Goal: Task Accomplishment & Management: Manage account settings

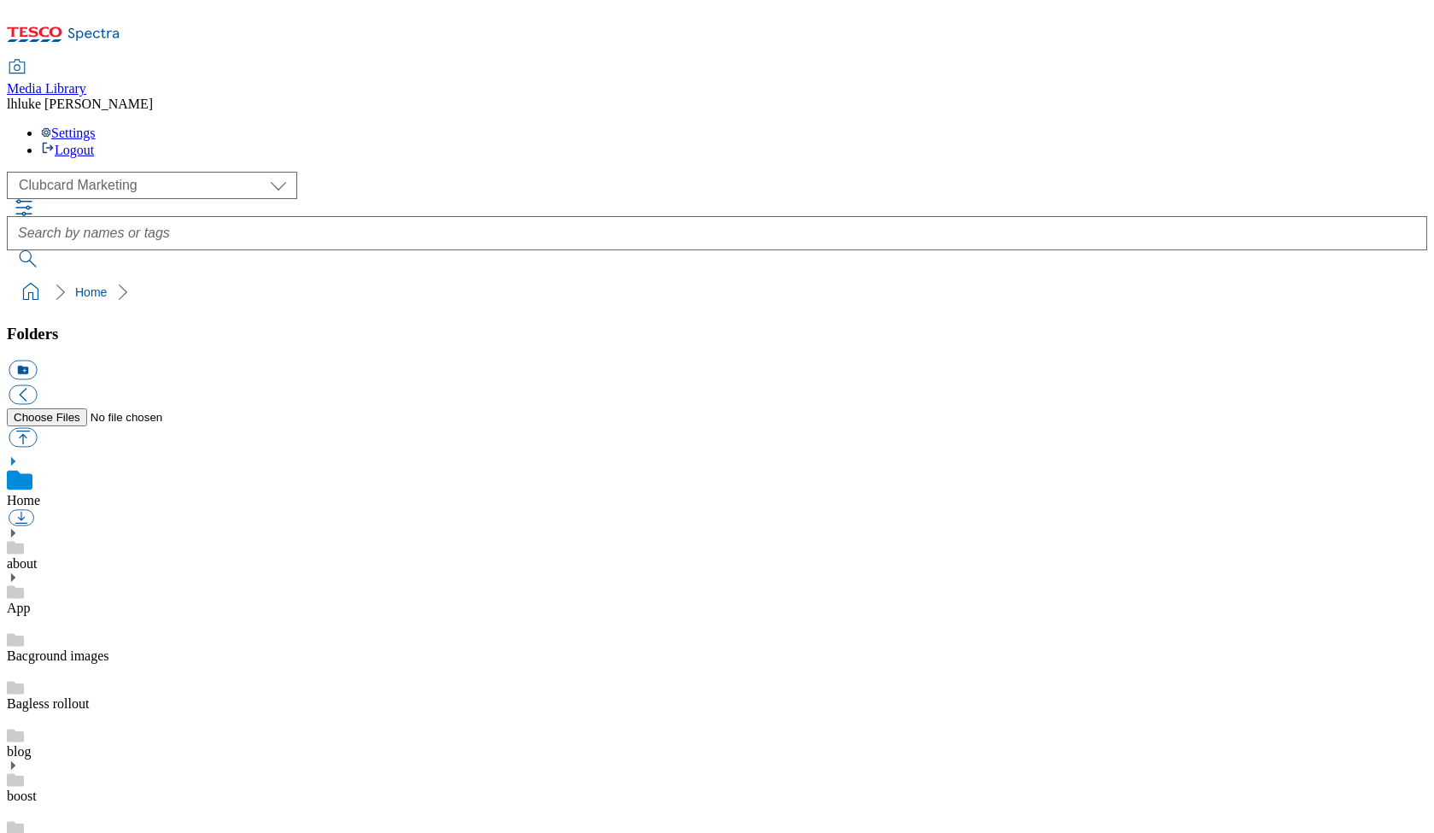
scroll to position [11, 0]
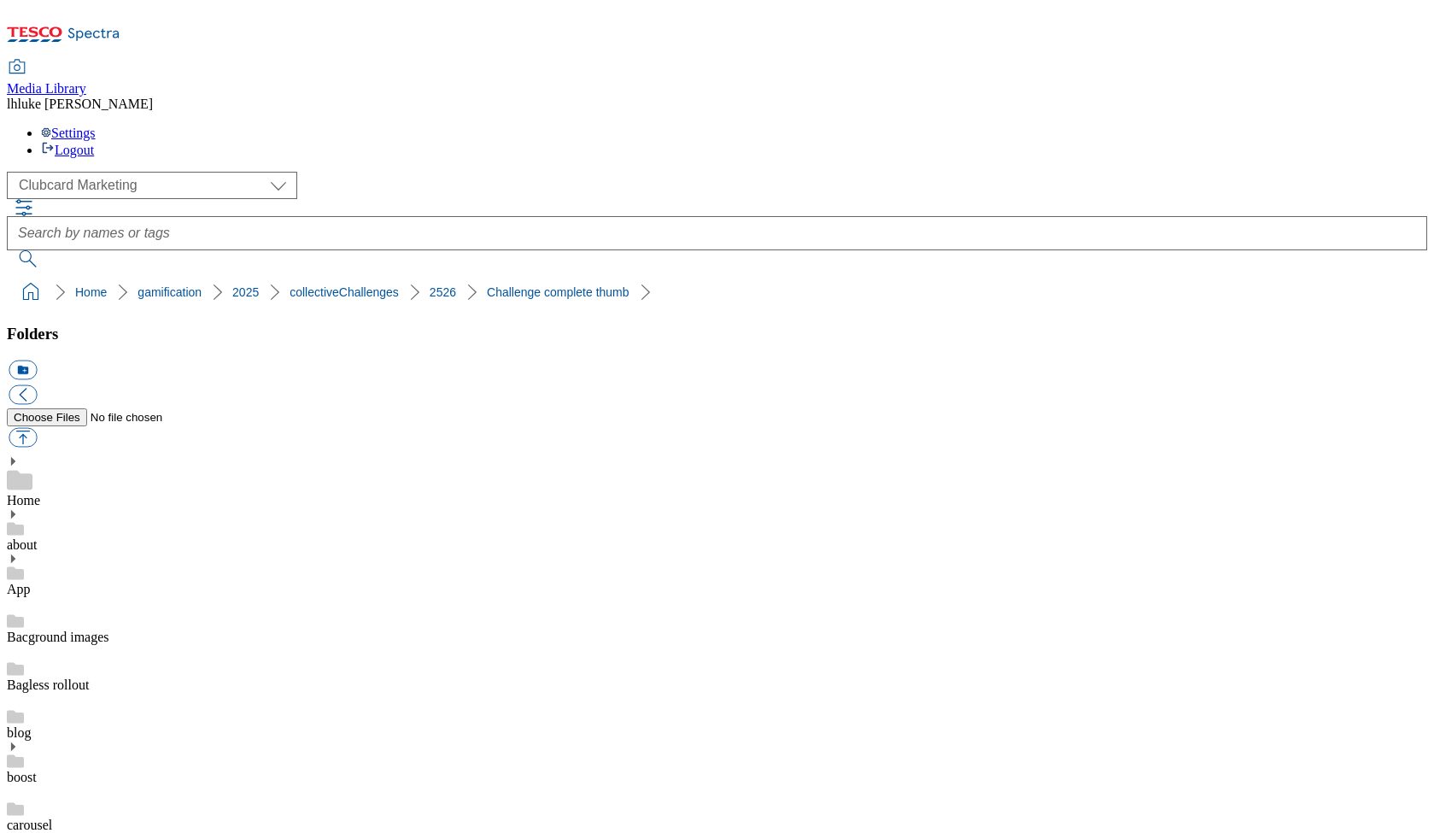
scroll to position [583, 0]
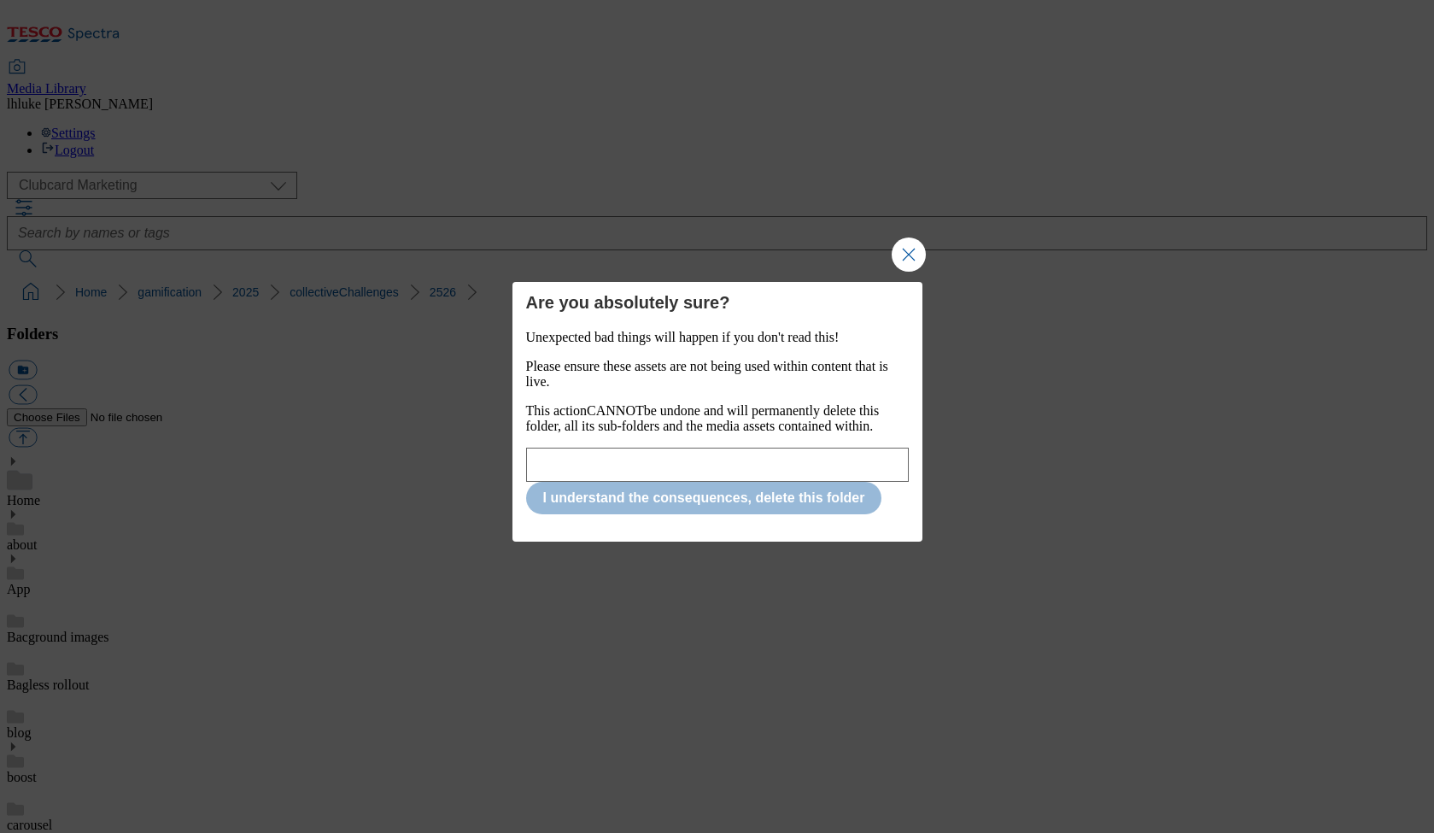
drag, startPoint x: 904, startPoint y: 234, endPoint x: 870, endPoint y: 254, distance: 38.7
click at [904, 237] on button "Close Modal" at bounding box center [909, 254] width 34 height 34
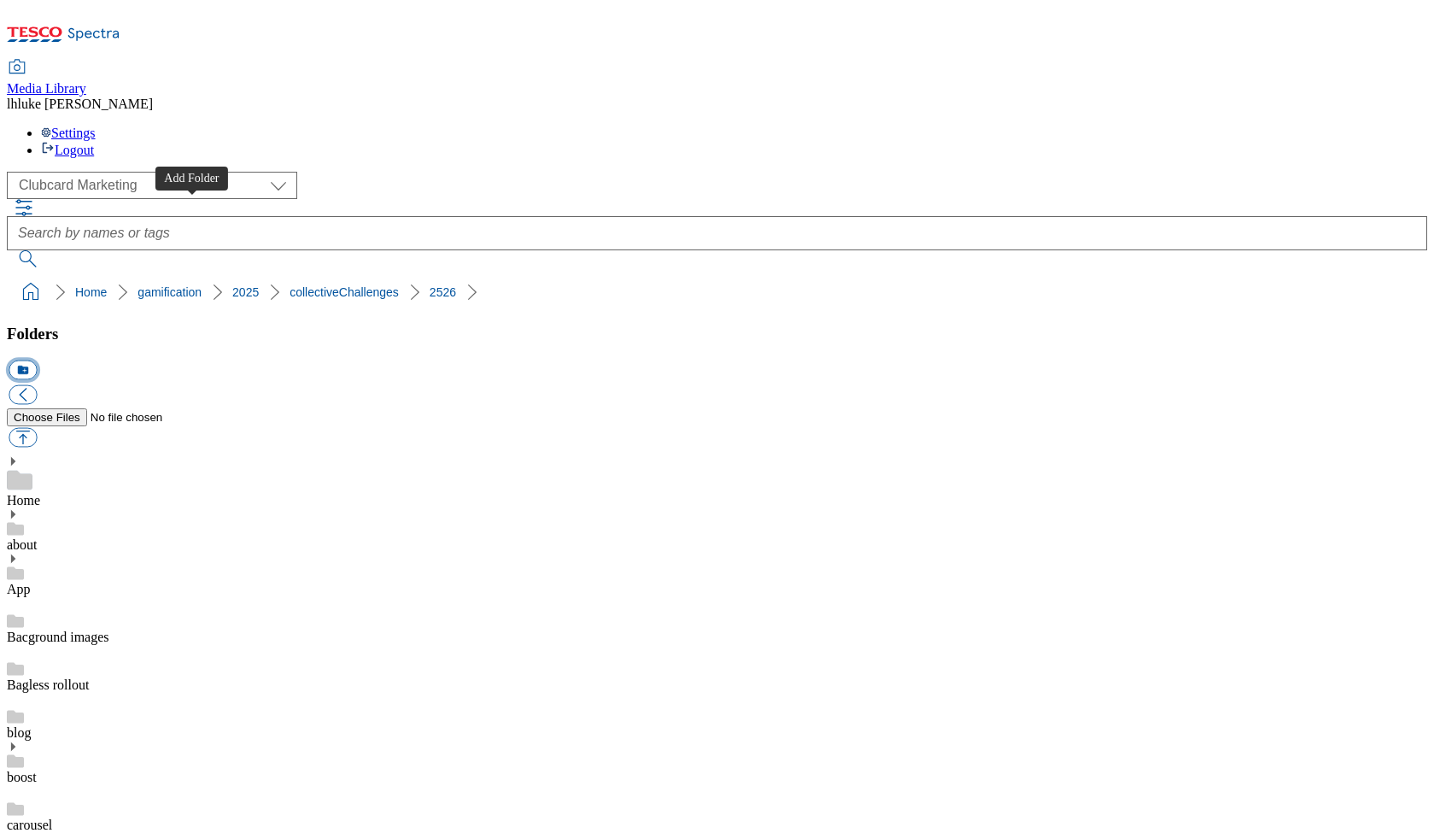
click at [37, 360] on button "icon_new_folder" at bounding box center [23, 370] width 28 height 20
type input "Campaign assets"
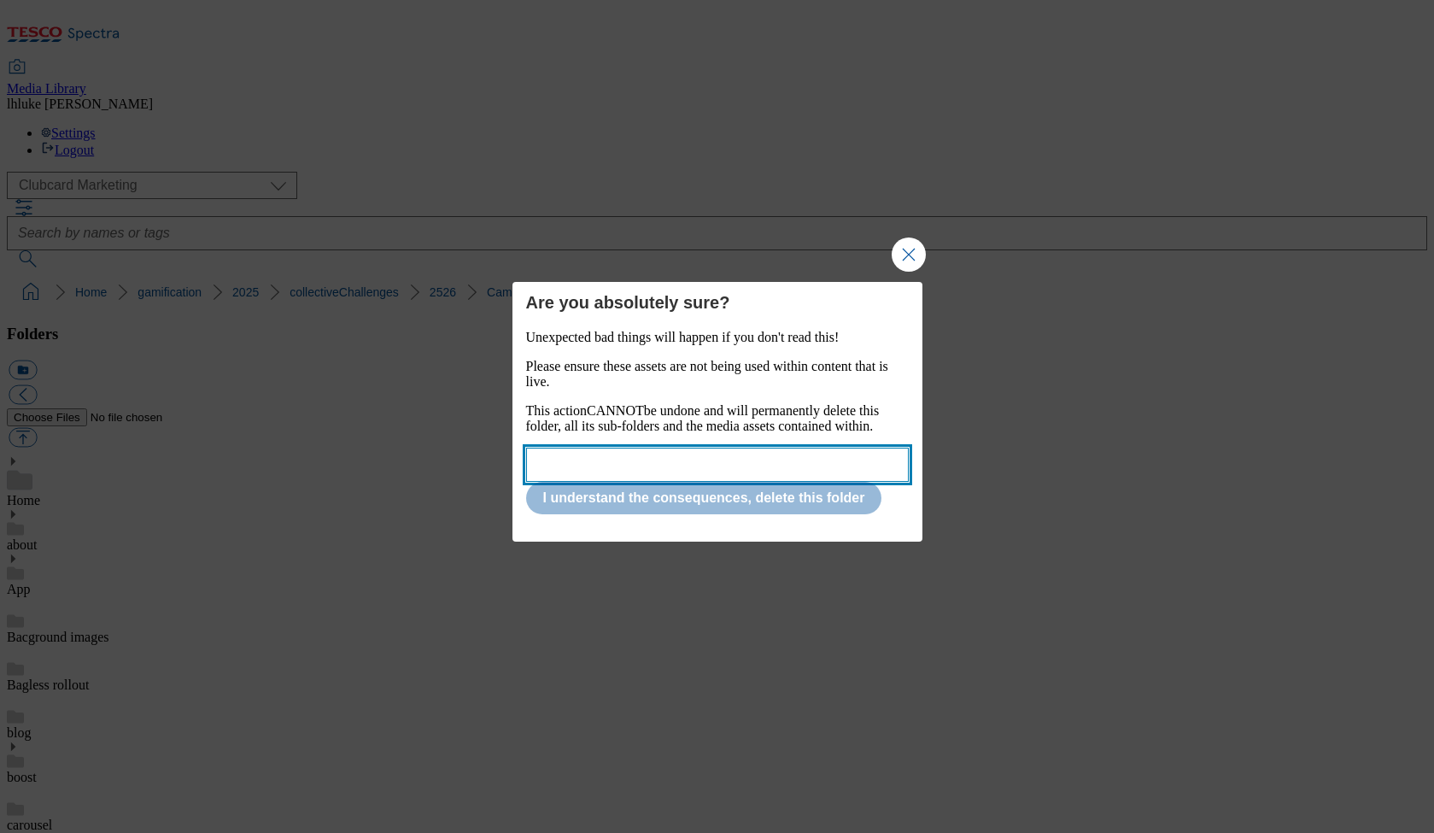
click at [682, 471] on input "Modal" at bounding box center [717, 465] width 383 height 34
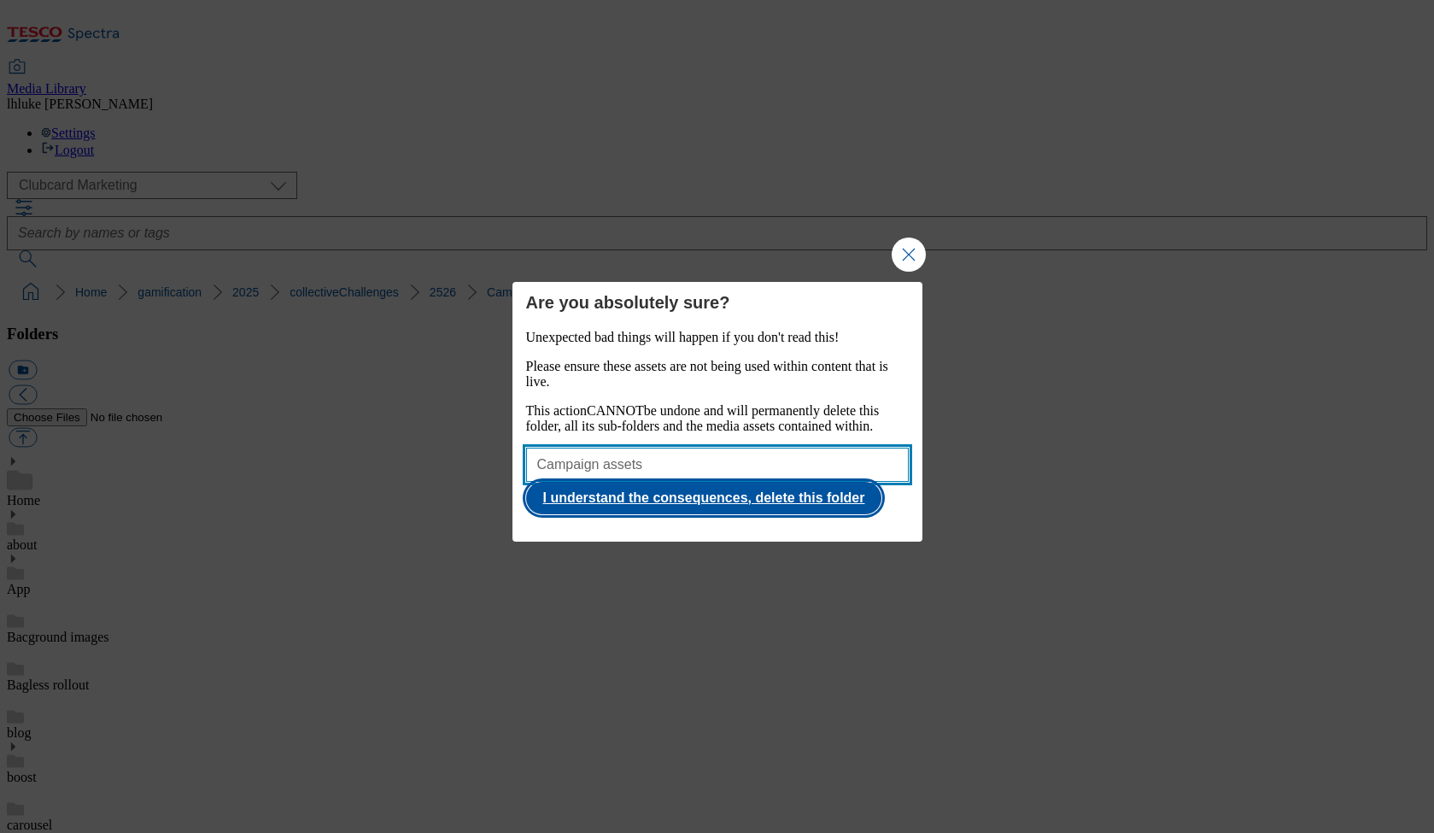
type input "Campaign assets"
click at [735, 513] on button "I understand the consequences, delete this folder" at bounding box center [704, 498] width 356 height 32
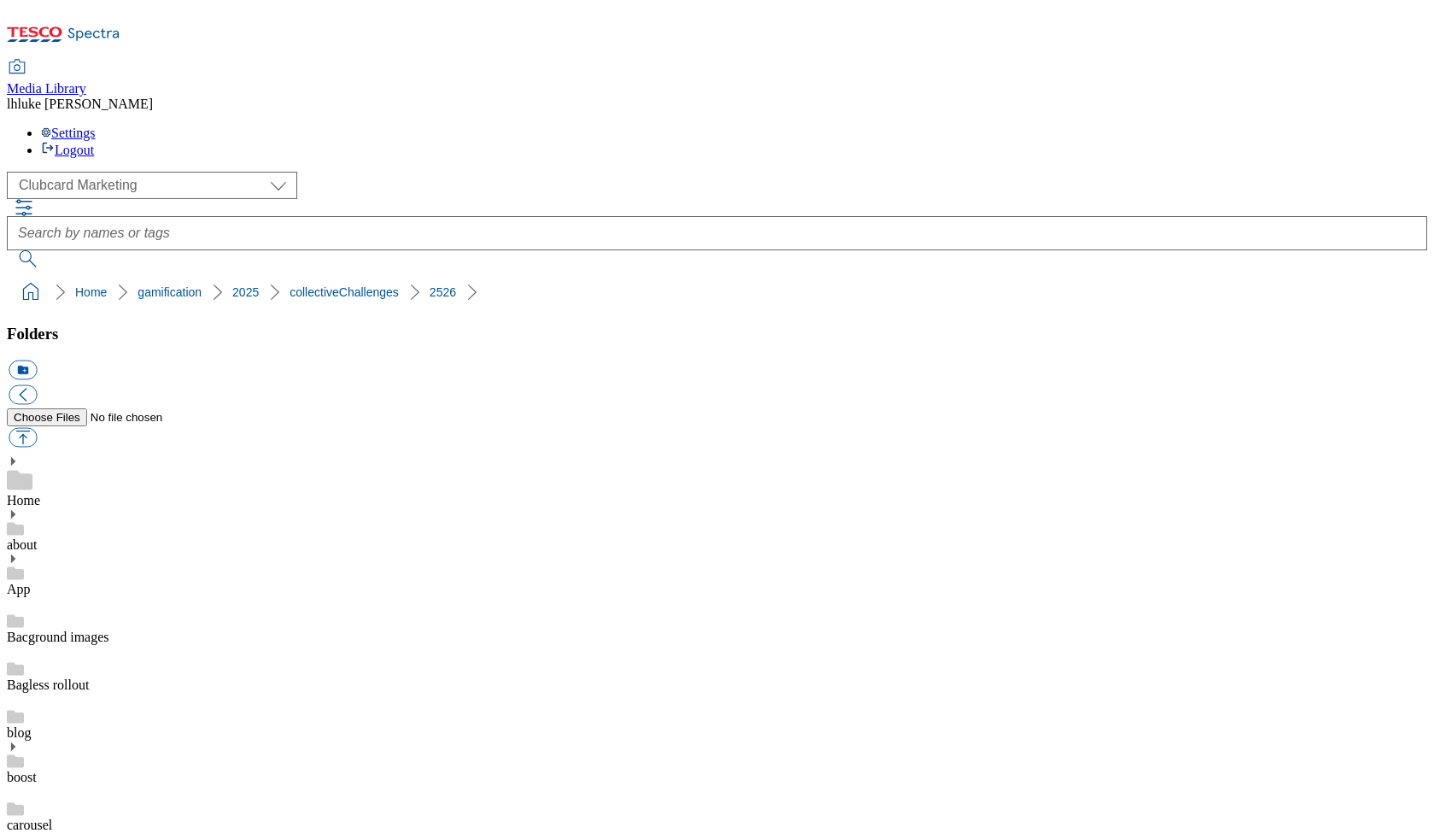
scroll to position [913, 0]
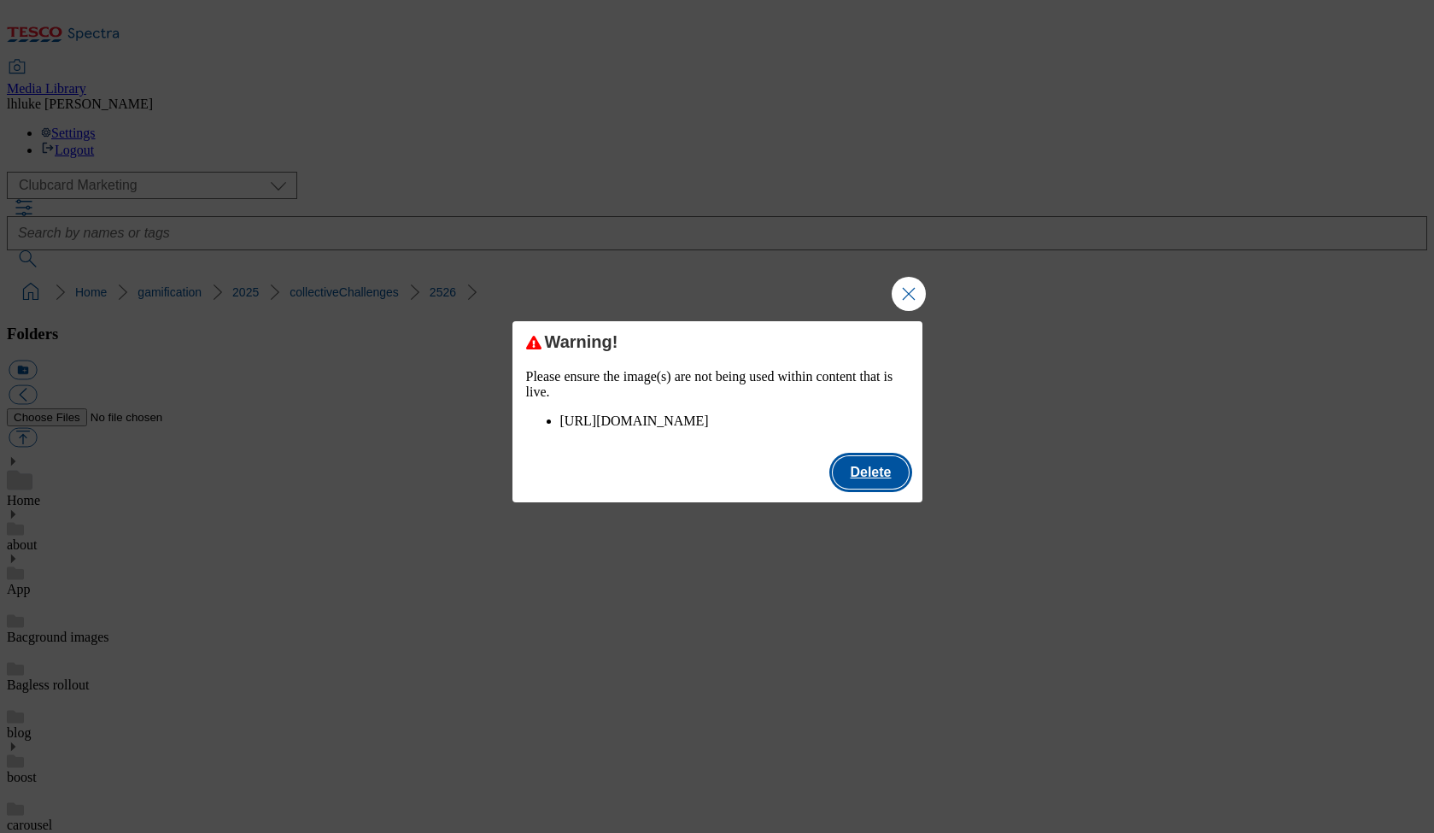
click at [887, 489] on button "Delete" at bounding box center [870, 472] width 75 height 32
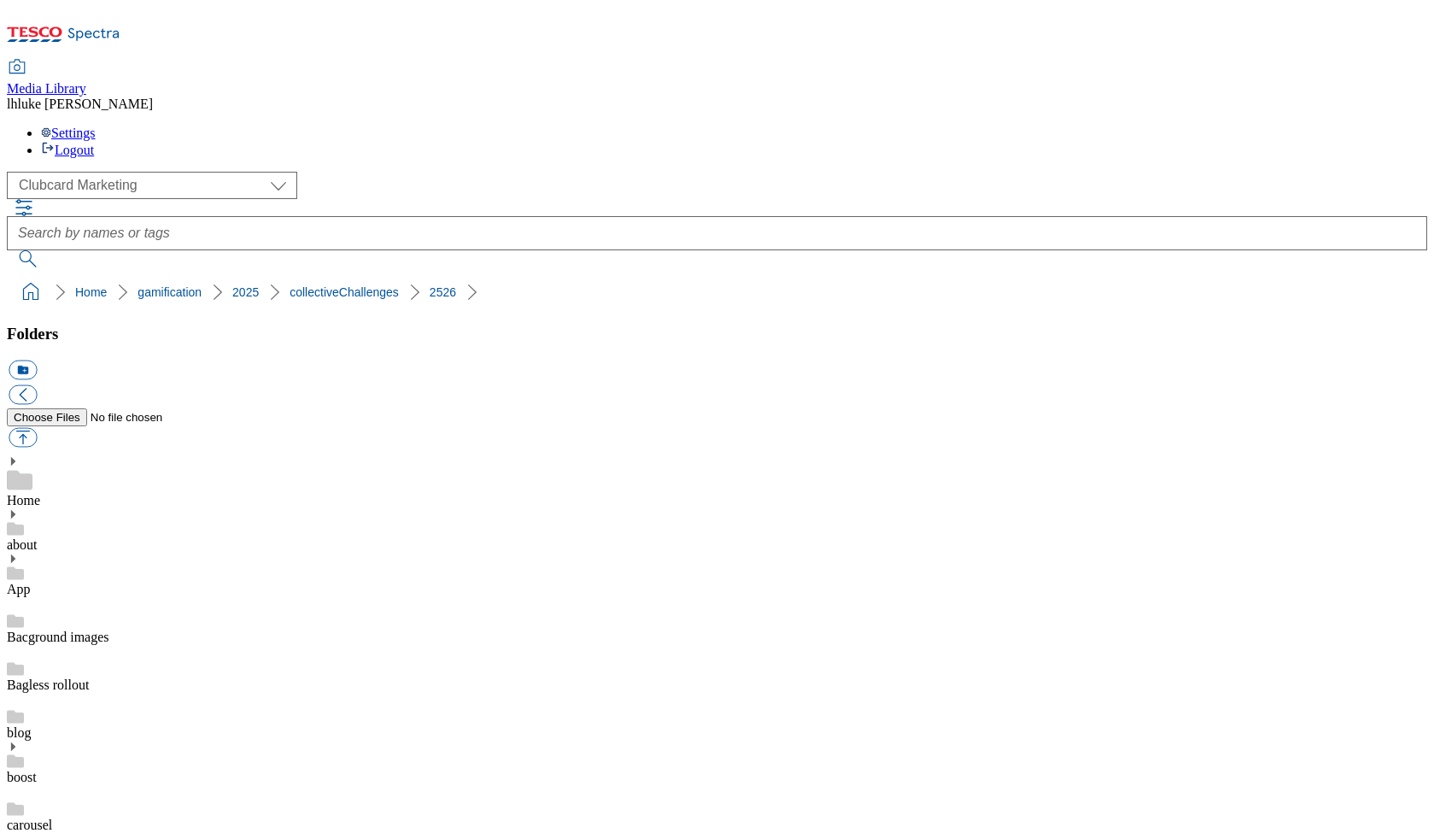
checkbox input "true"
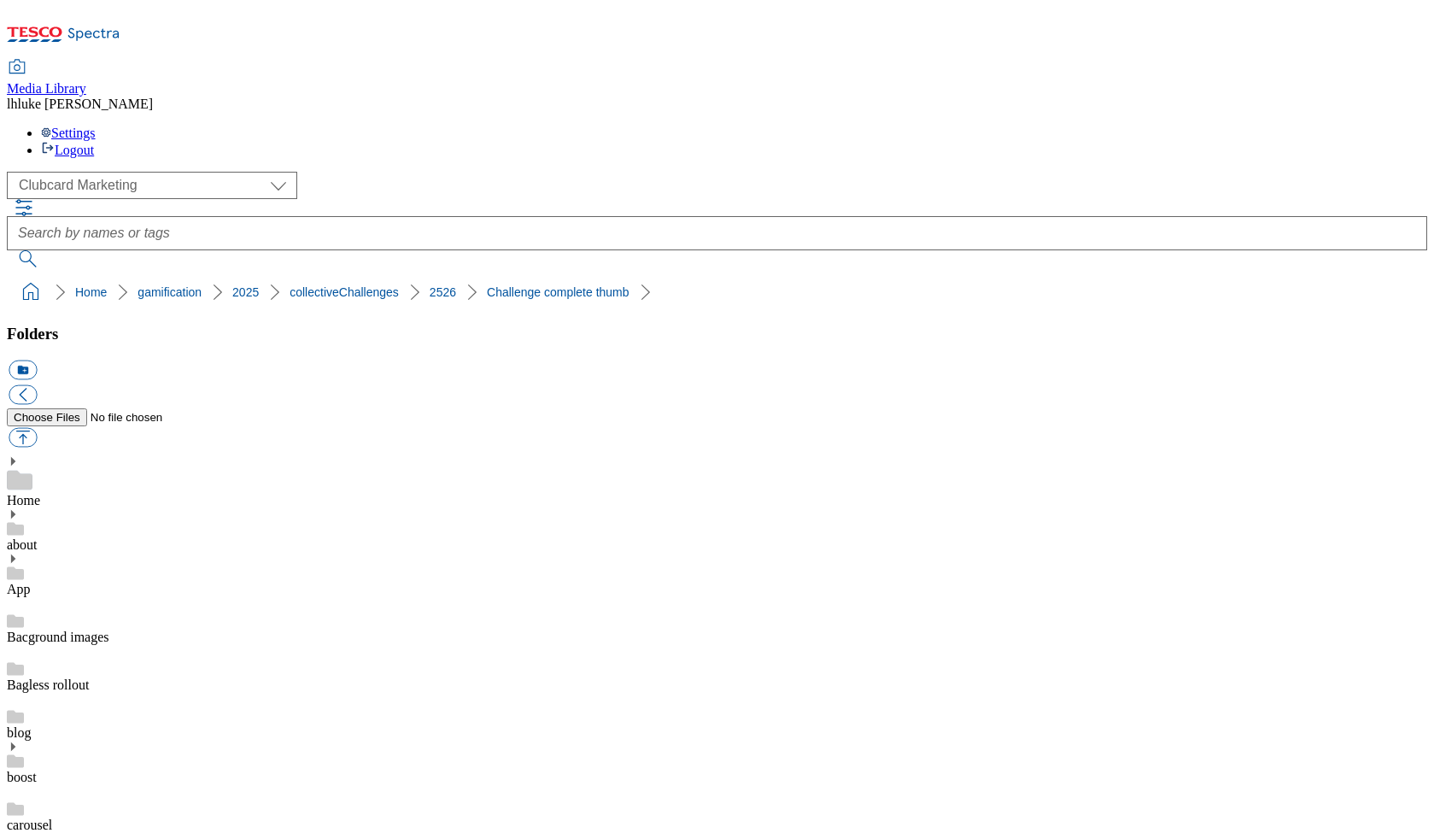
checkbox input "true"
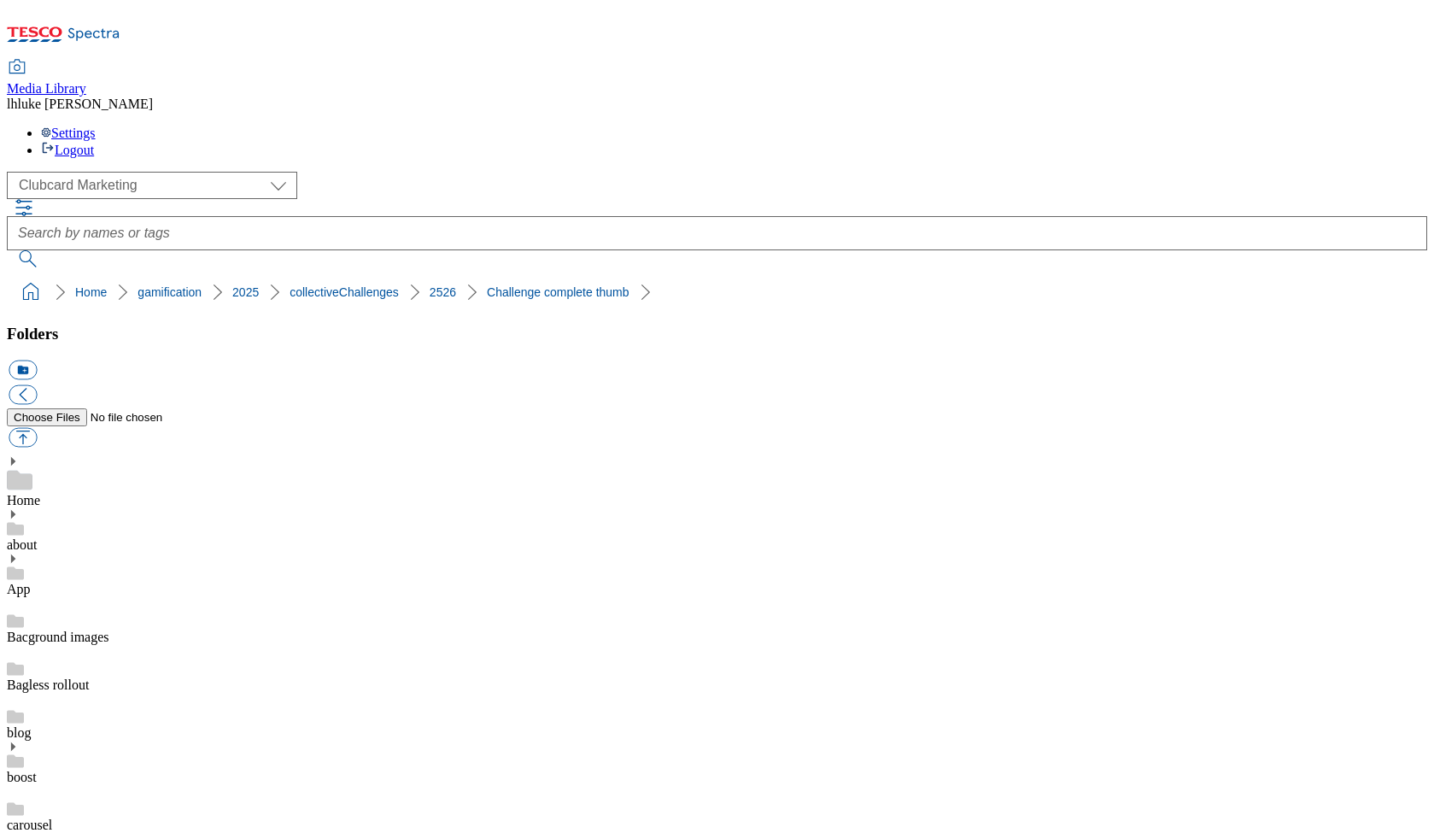
checkbox input "true"
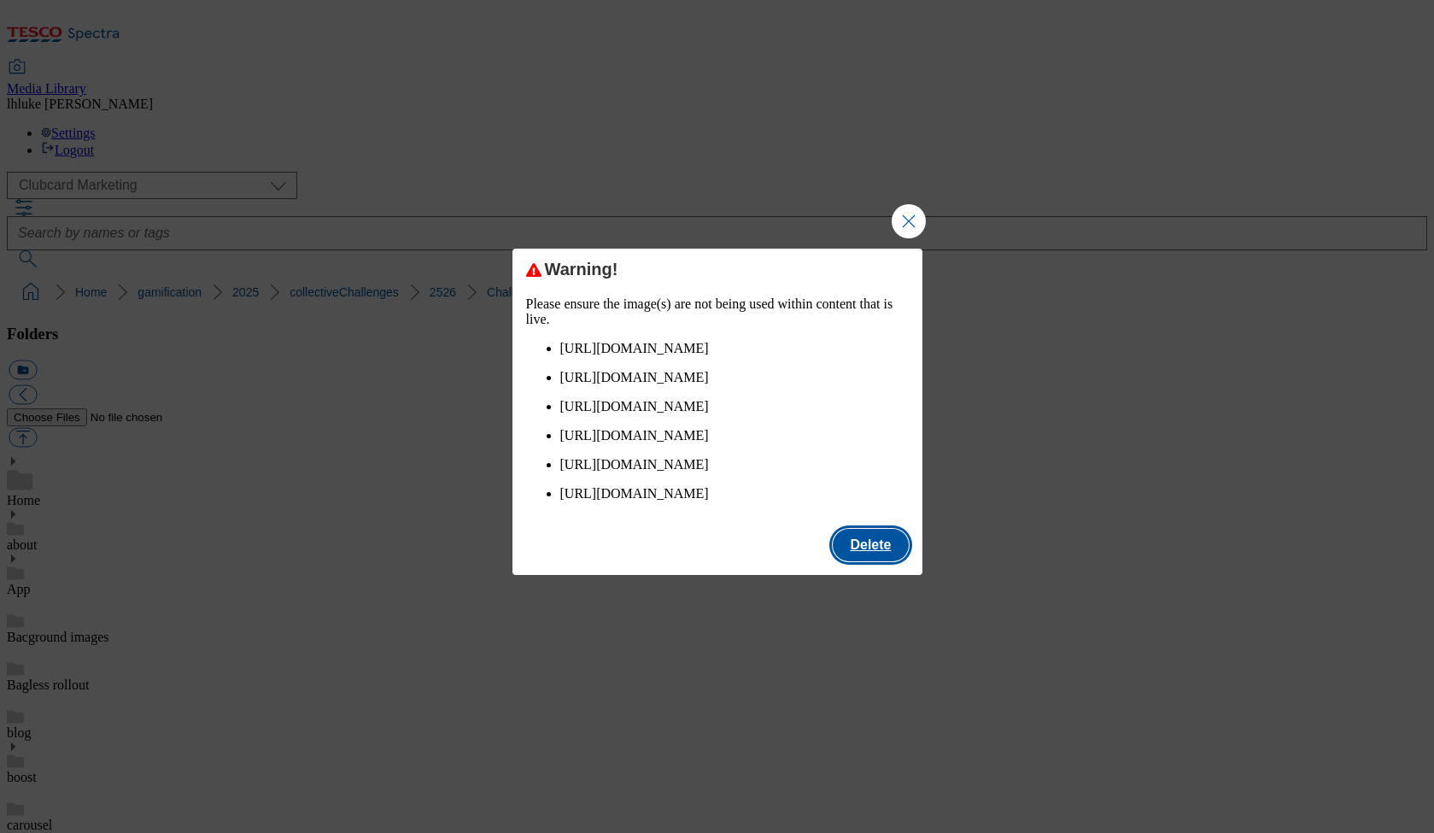
click at [867, 561] on button "Delete" at bounding box center [870, 545] width 75 height 32
checkbox input "false"
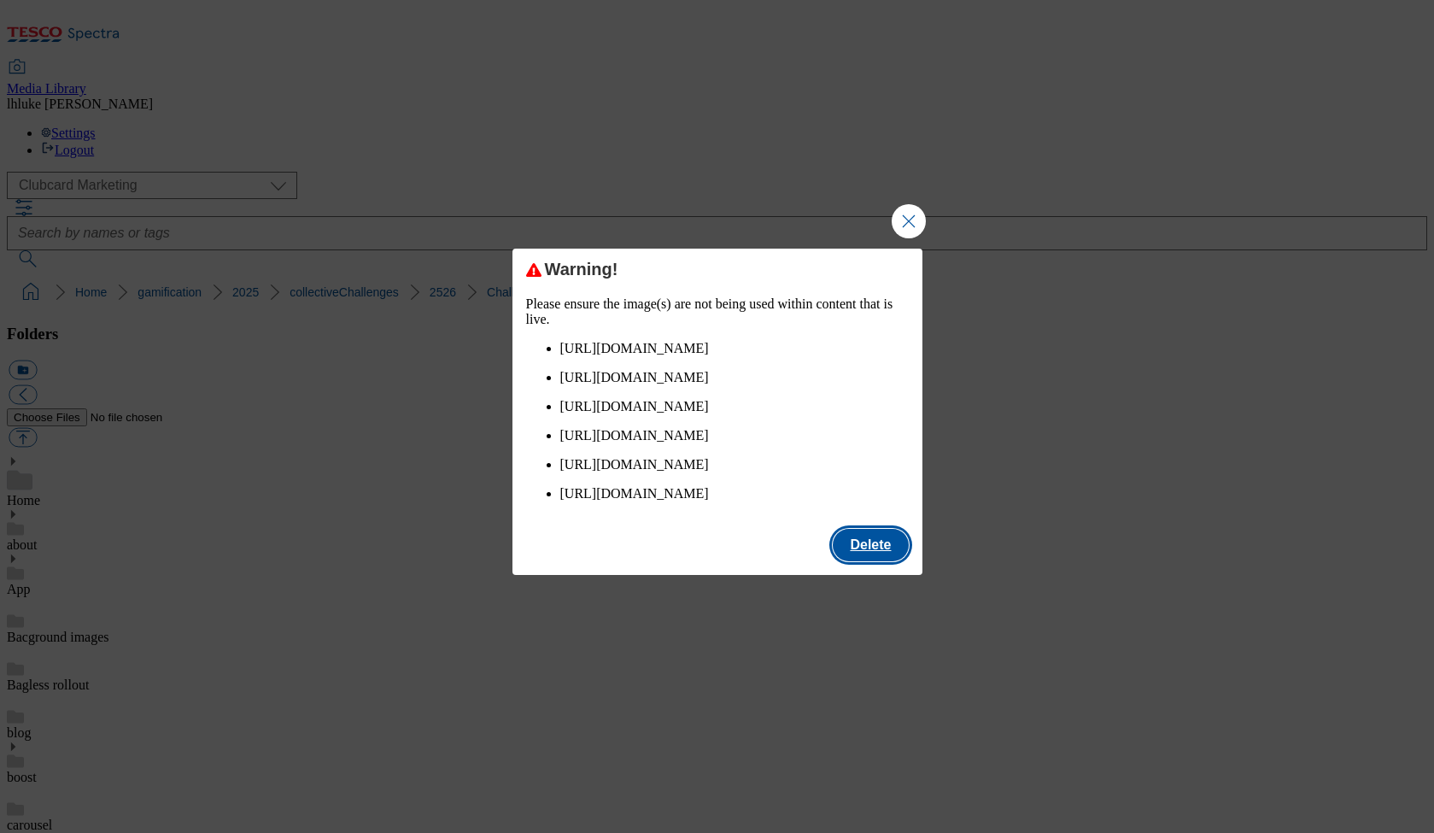
checkbox input "false"
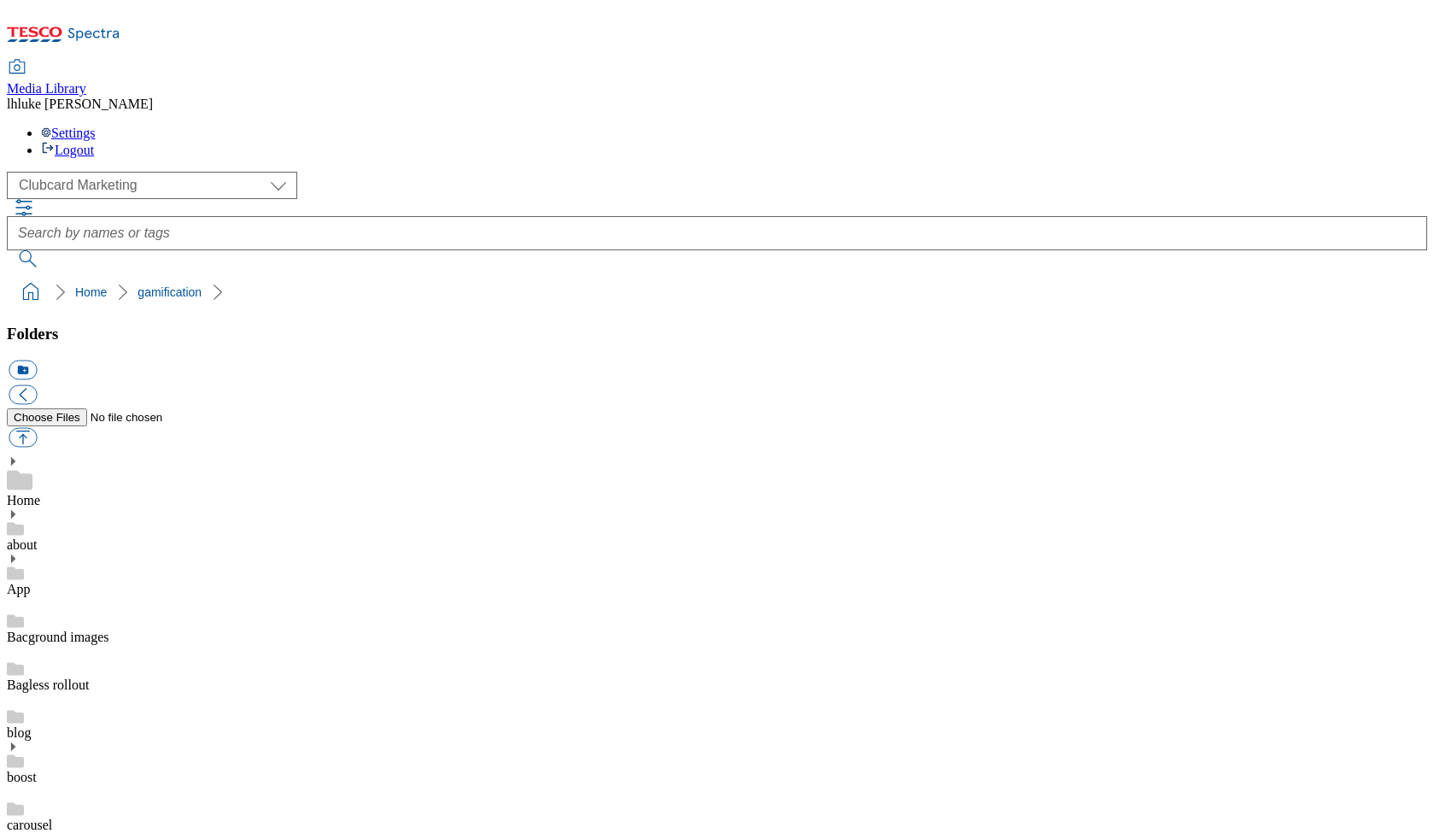
scroll to position [487, 0]
